Goal: Share content: Share content

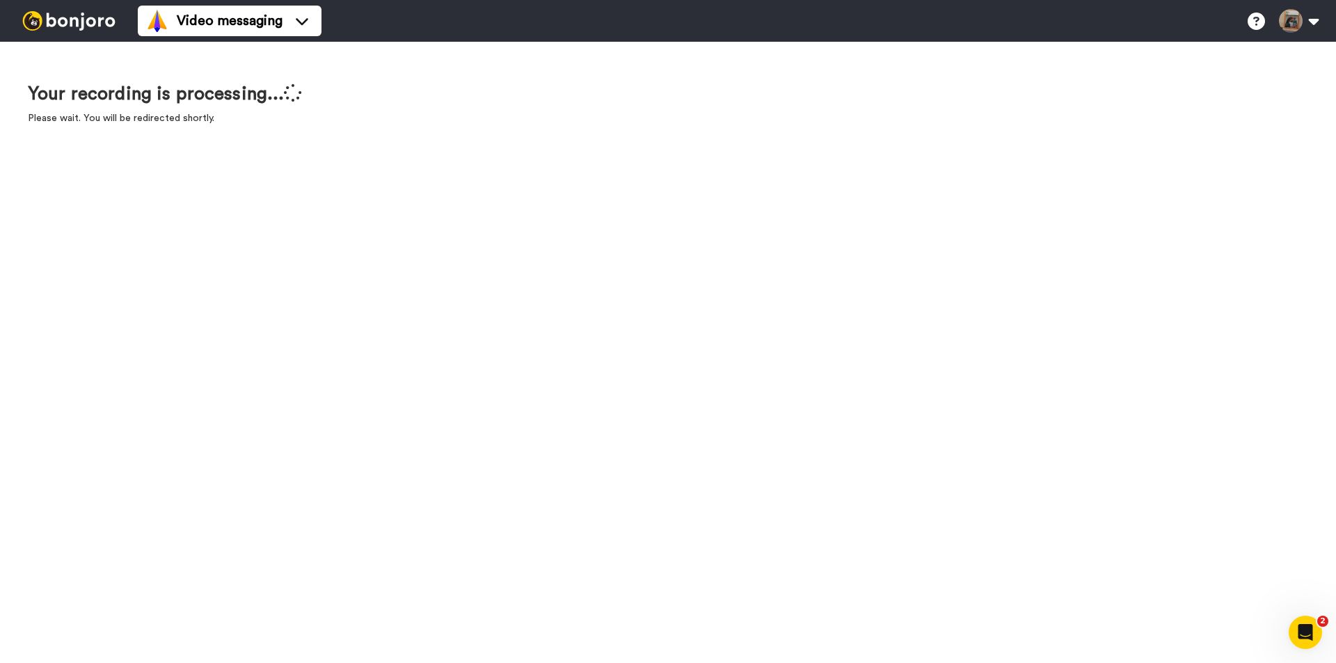
click at [536, 192] on div "Your recording is processing... Please wait. You will be redirected shortly." at bounding box center [668, 352] width 1336 height 621
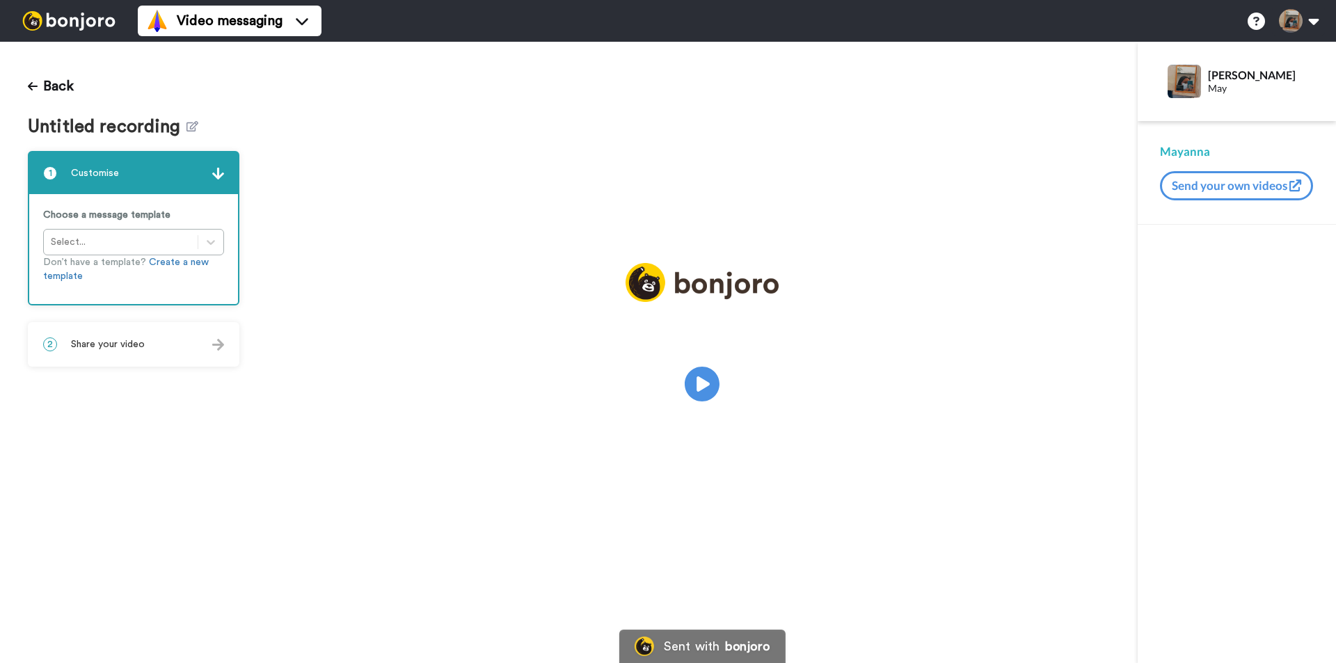
click at [138, 344] on span "Share your video" at bounding box center [108, 344] width 74 height 14
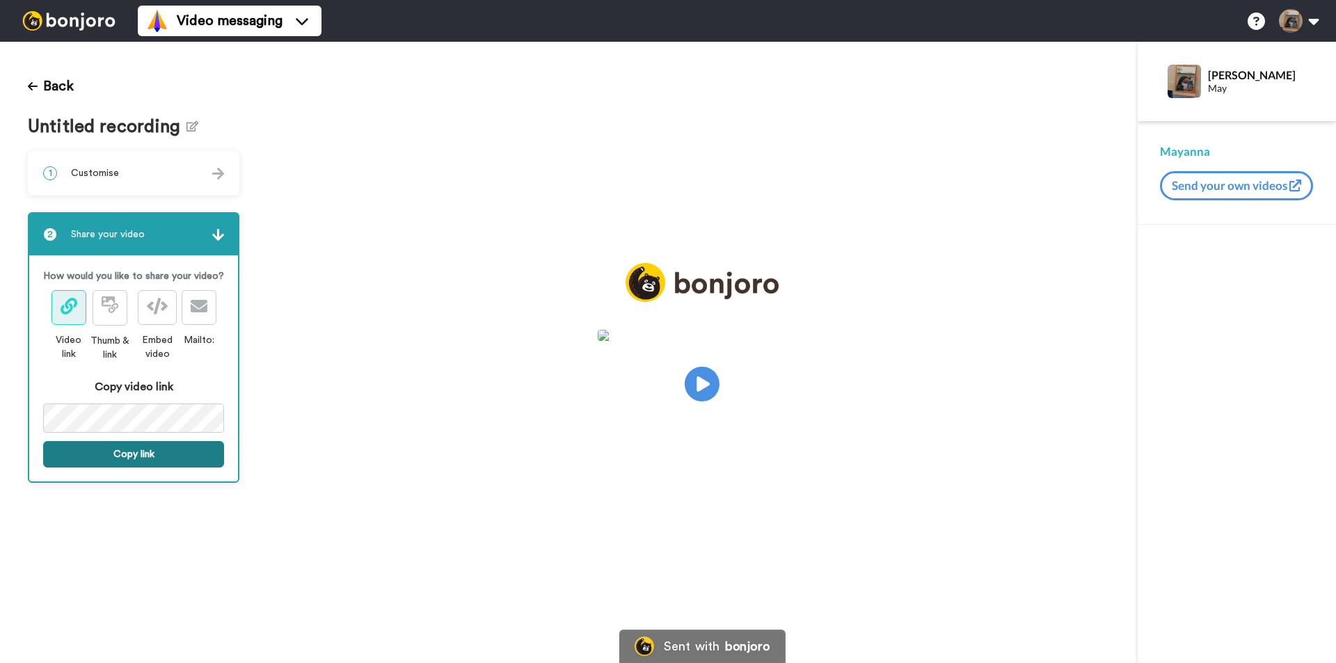
click at [140, 449] on button "Copy link" at bounding box center [133, 454] width 181 height 26
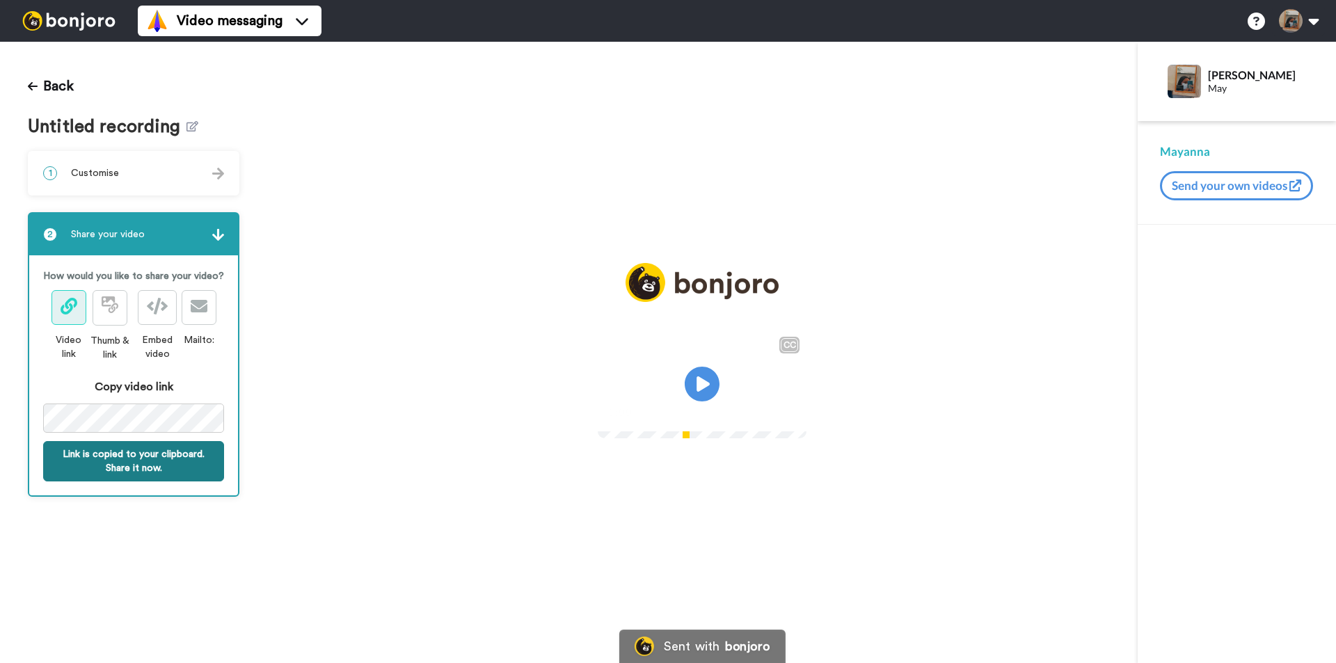
click at [152, 456] on button "Link is copied to your clipboard. Share it now." at bounding box center [133, 461] width 181 height 40
click at [753, 385] on video at bounding box center [702, 382] width 209 height 104
click at [794, 419] on img at bounding box center [787, 412] width 15 height 15
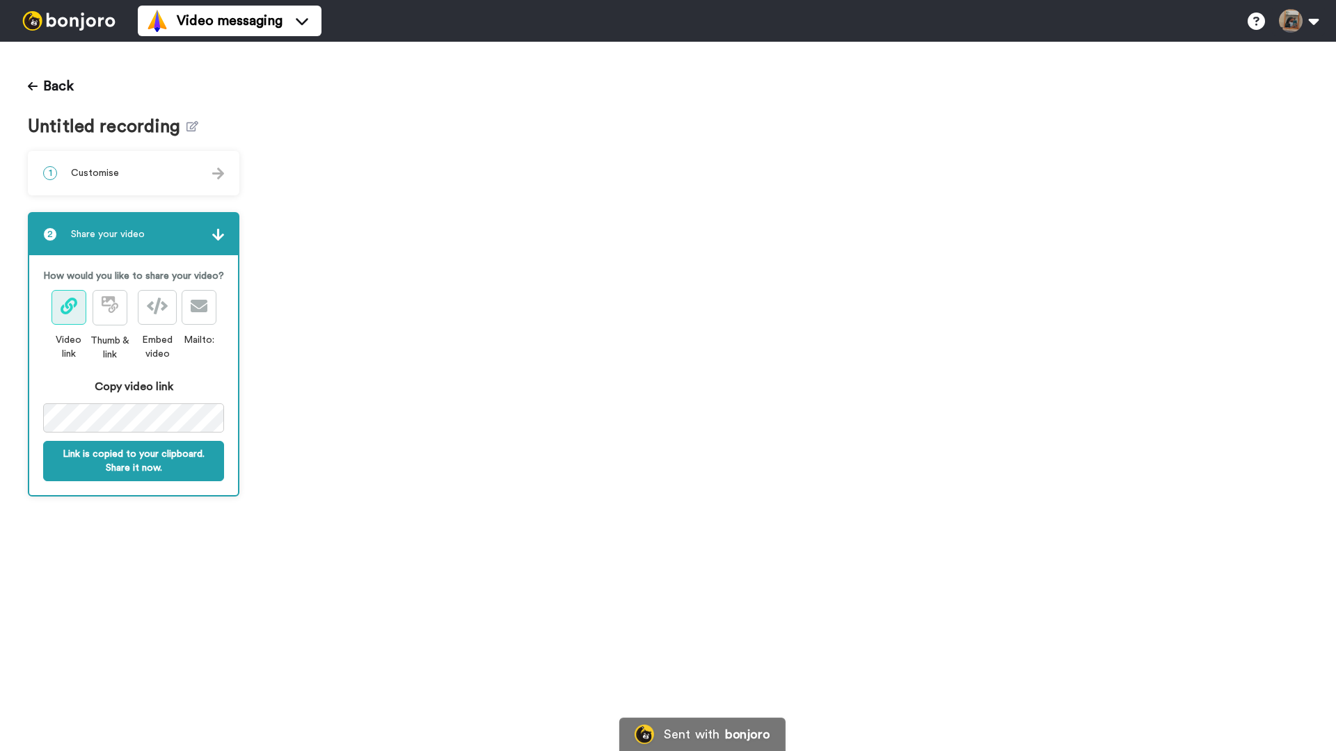
click at [745, 468] on video at bounding box center [801, 397] width 1069 height 710
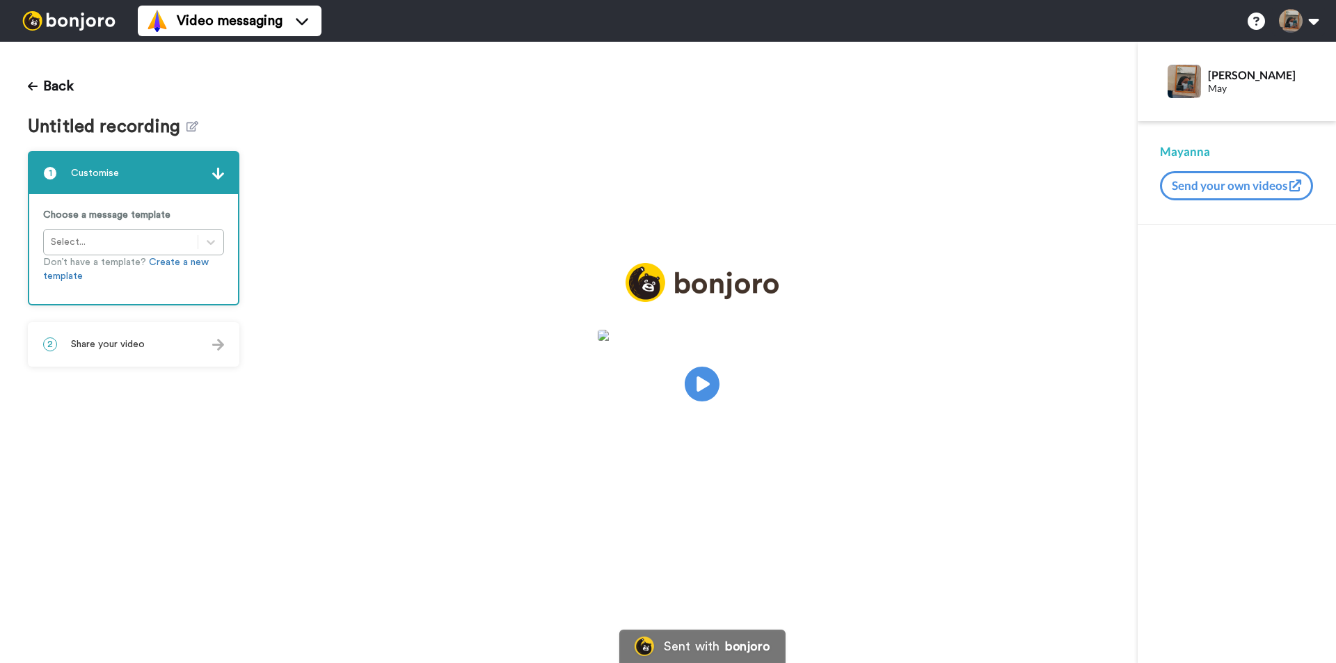
click at [153, 355] on div "2 Share your video" at bounding box center [133, 344] width 209 height 42
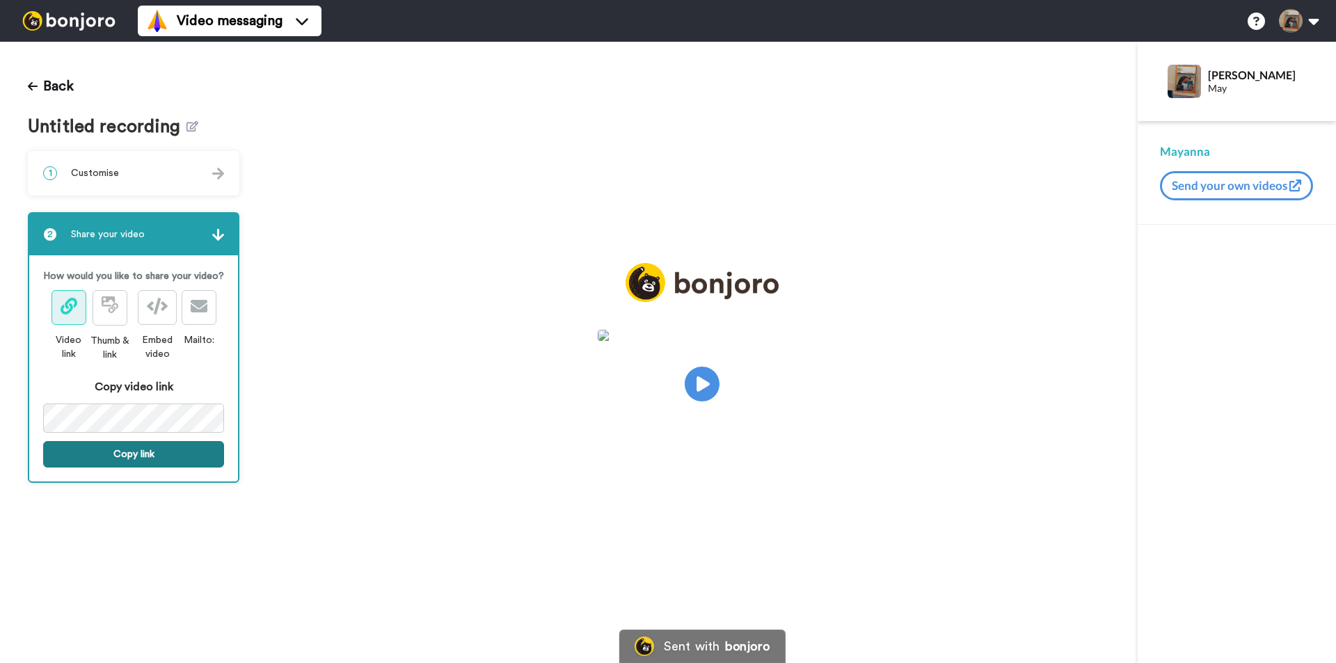
click at [156, 461] on button "Copy link" at bounding box center [133, 454] width 181 height 26
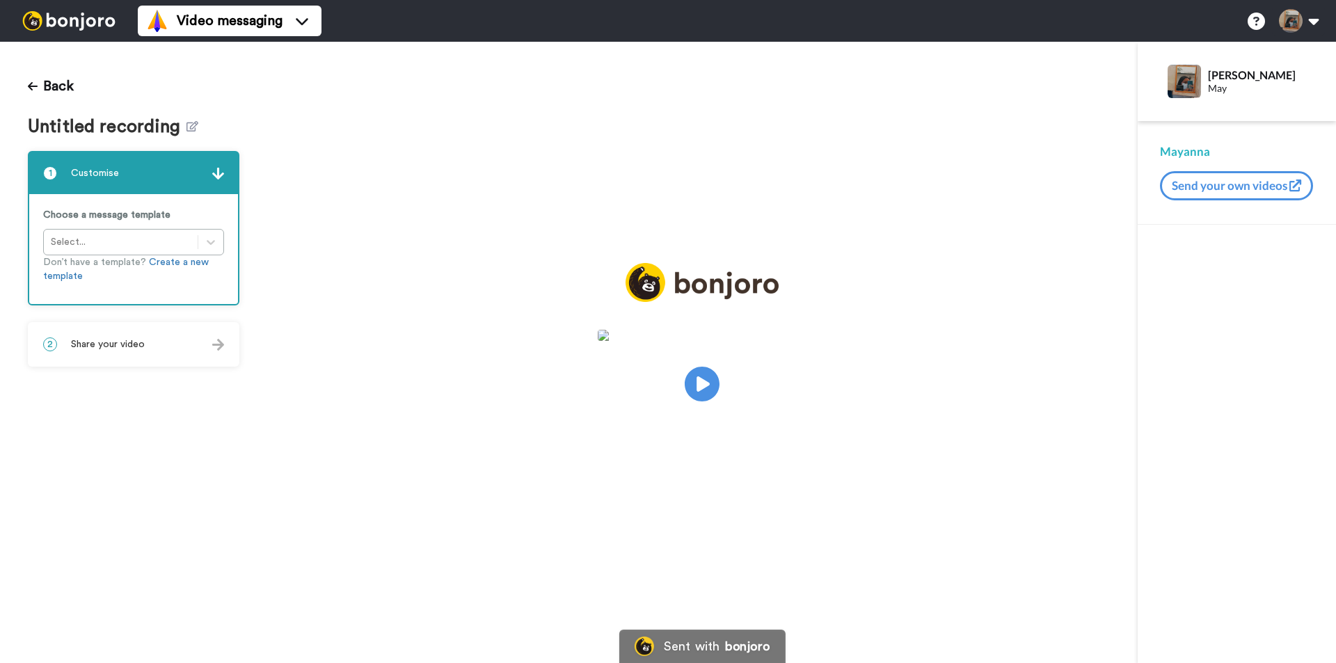
click at [94, 349] on span "Share your video" at bounding box center [108, 344] width 74 height 14
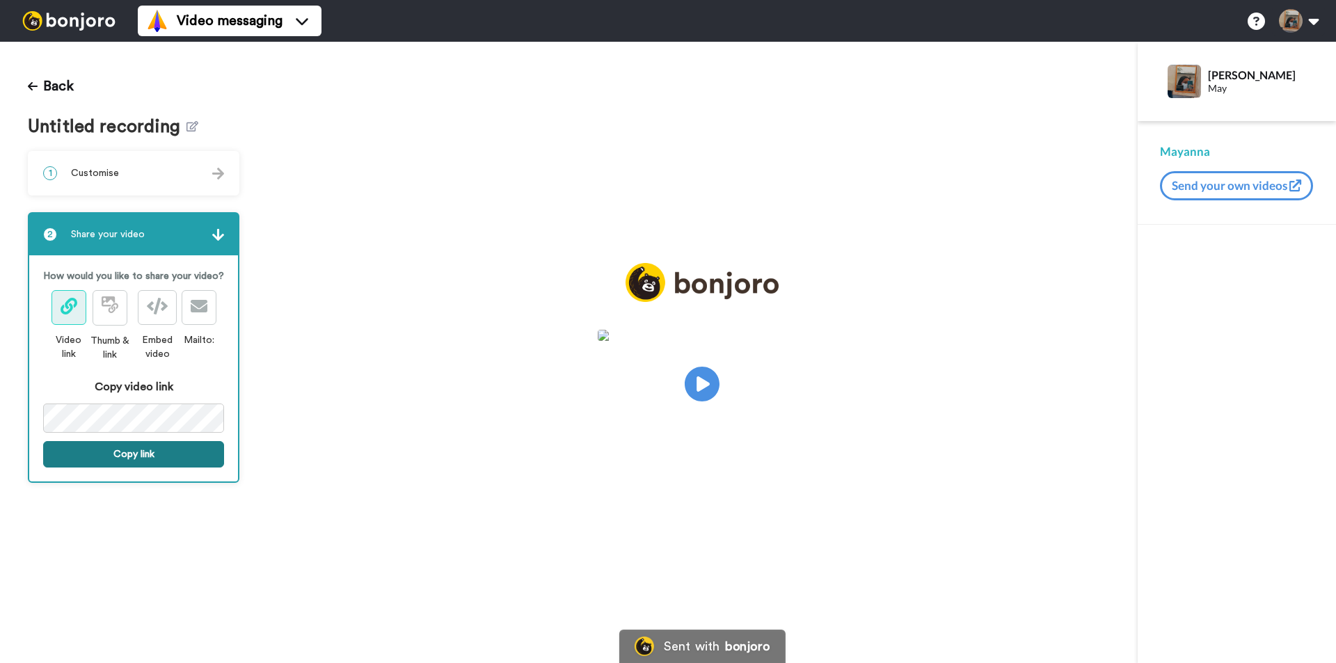
click at [125, 449] on button "Copy link" at bounding box center [133, 454] width 181 height 26
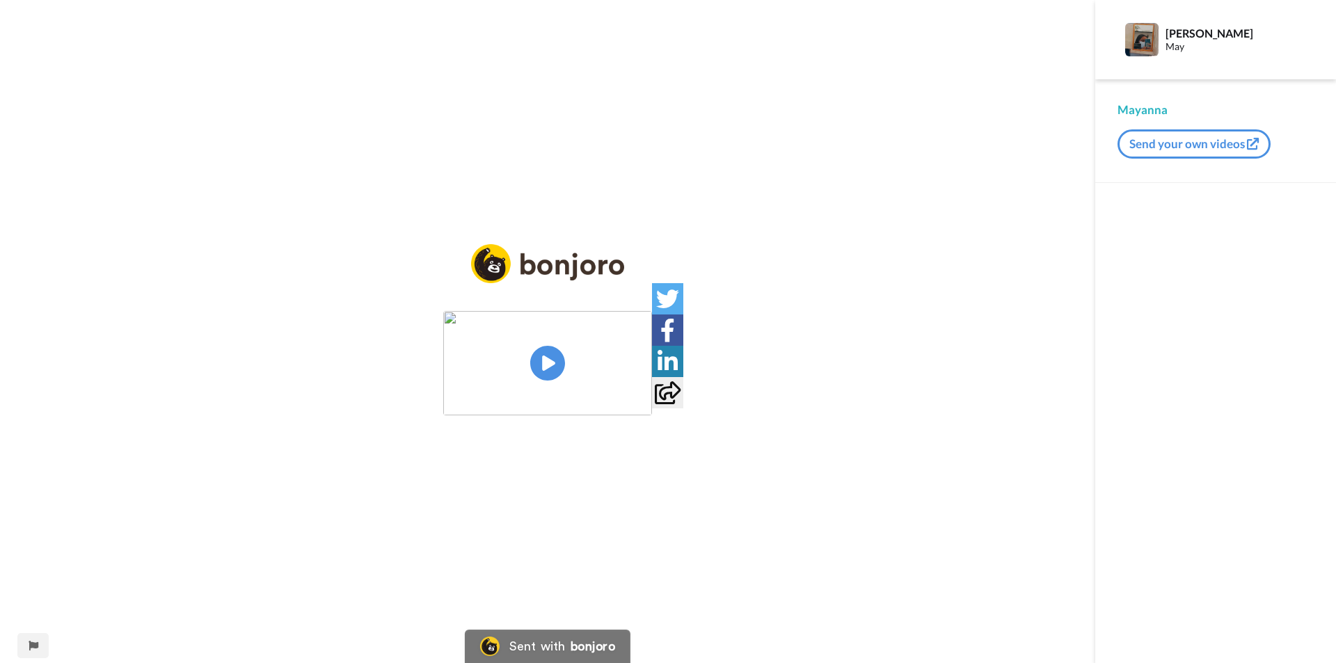
click at [546, 371] on img at bounding box center [547, 363] width 209 height 104
